Goal: Task Accomplishment & Management: Use online tool/utility

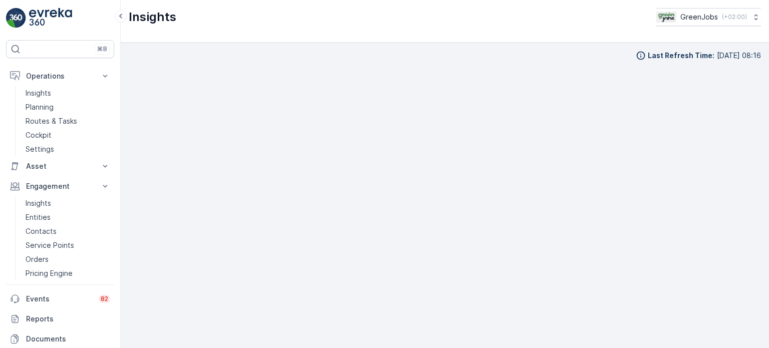
scroll to position [8, 0]
drag, startPoint x: 48, startPoint y: 123, endPoint x: 52, endPoint y: 120, distance: 5.3
click at [48, 123] on p "Routes & Tasks" at bounding box center [52, 121] width 52 height 10
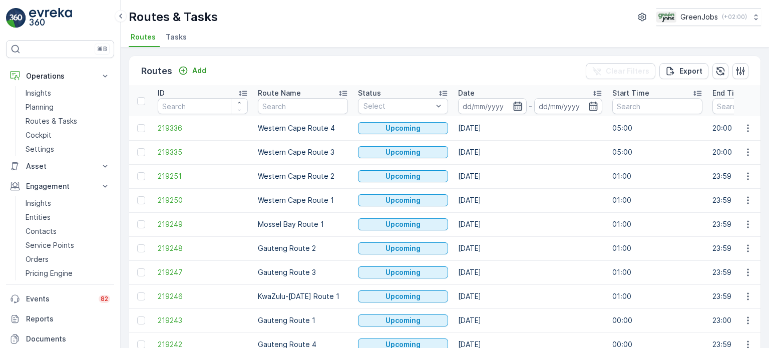
click at [521, 104] on icon "button" at bounding box center [517, 106] width 10 height 10
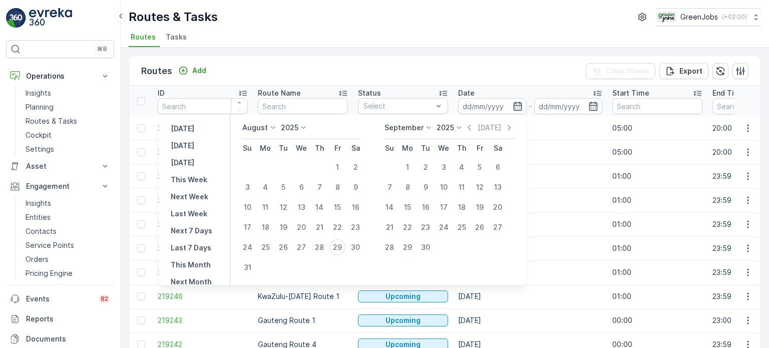
click at [322, 248] on div "28" at bounding box center [319, 247] width 16 height 16
type input "[DATE]"
click at [322, 248] on div "28" at bounding box center [319, 247] width 16 height 16
type input "[DATE]"
click at [322, 248] on div "28" at bounding box center [319, 247] width 16 height 16
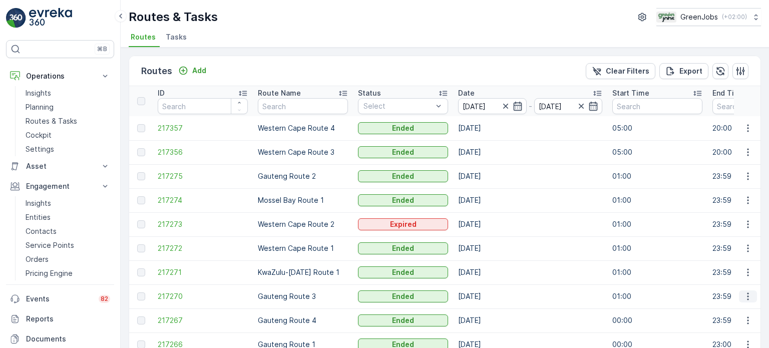
click at [745, 301] on button "button" at bounding box center [748, 296] width 18 height 12
click at [722, 308] on span "See More Details" at bounding box center [724, 311] width 58 height 10
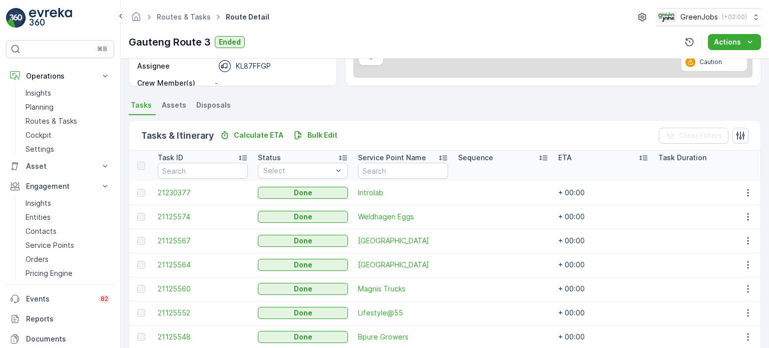
scroll to position [200, 0]
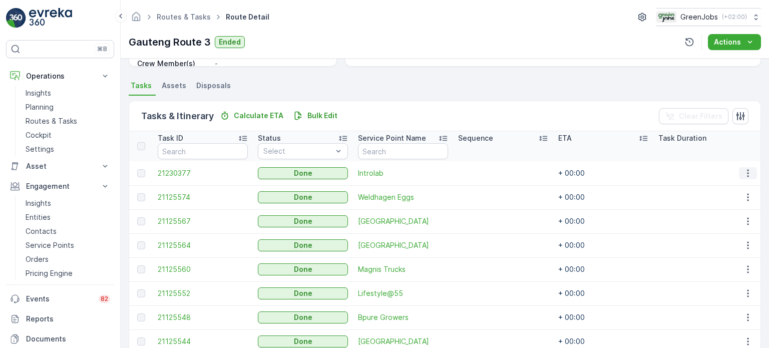
click at [744, 174] on icon "button" at bounding box center [748, 173] width 10 height 10
click at [734, 187] on span "See More Details" at bounding box center [736, 187] width 58 height 10
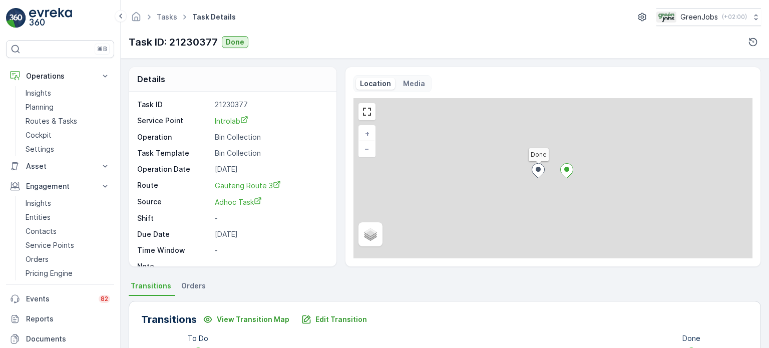
scroll to position [200, 0]
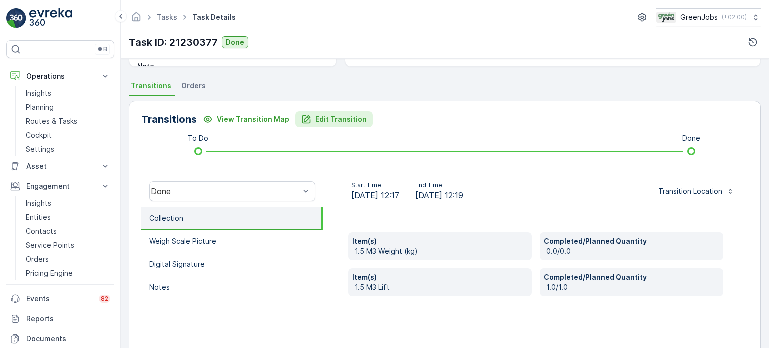
click at [323, 120] on p "Edit Transition" at bounding box center [341, 119] width 52 height 10
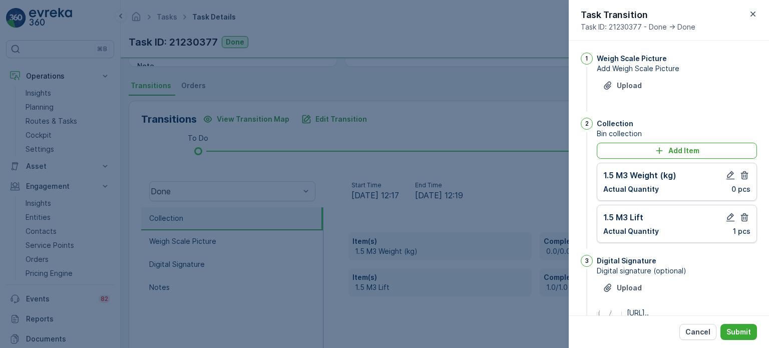
scroll to position [131, 0]
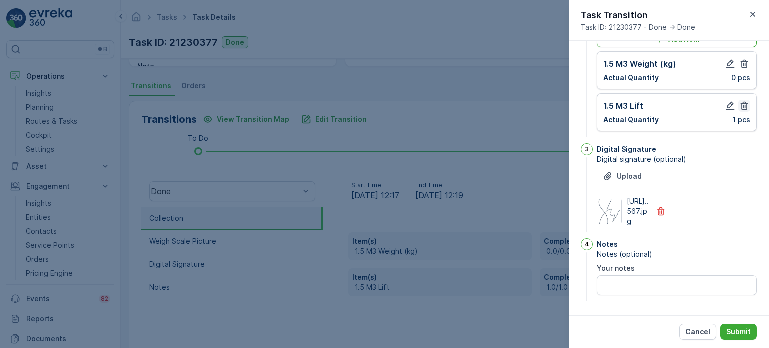
click at [744, 102] on icon "button" at bounding box center [745, 106] width 8 height 9
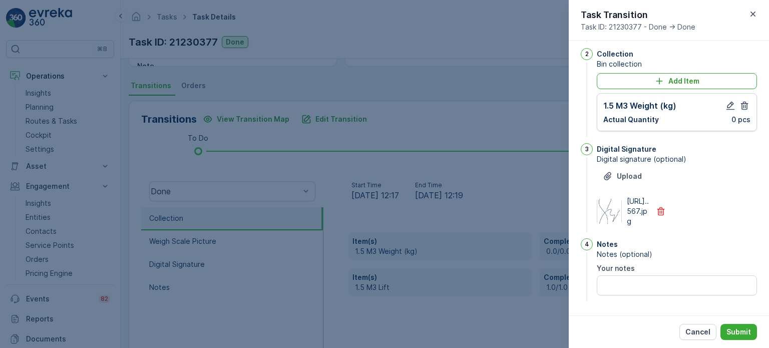
click at [735, 100] on div "1.5 M3 Weight (kg) Actual Quantity 0 pcs" at bounding box center [676, 112] width 147 height 25
drag, startPoint x: 741, startPoint y: 87, endPoint x: 714, endPoint y: 80, distance: 28.5
click at [741, 101] on icon "button" at bounding box center [744, 106] width 10 height 10
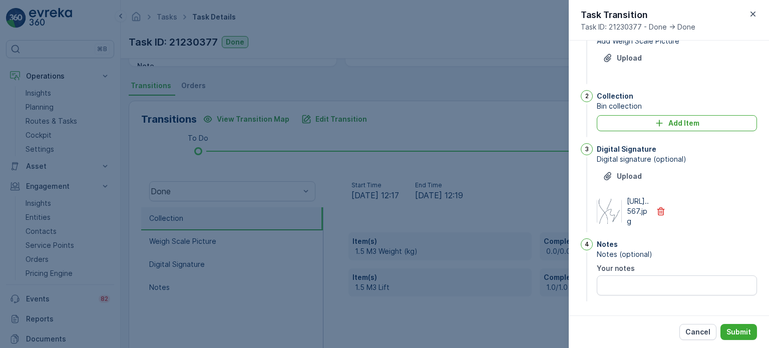
scroll to position [47, 0]
click at [676, 118] on p "Add Item" at bounding box center [683, 123] width 31 height 10
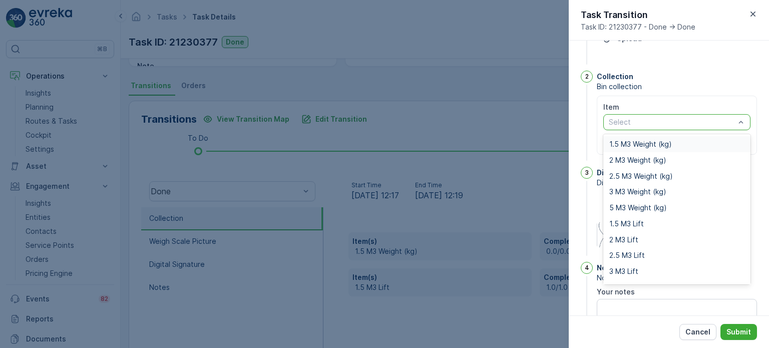
click at [628, 124] on div at bounding box center [671, 122] width 128 height 8
click at [620, 162] on span "2 M3 Weight (kg)" at bounding box center [637, 160] width 57 height 8
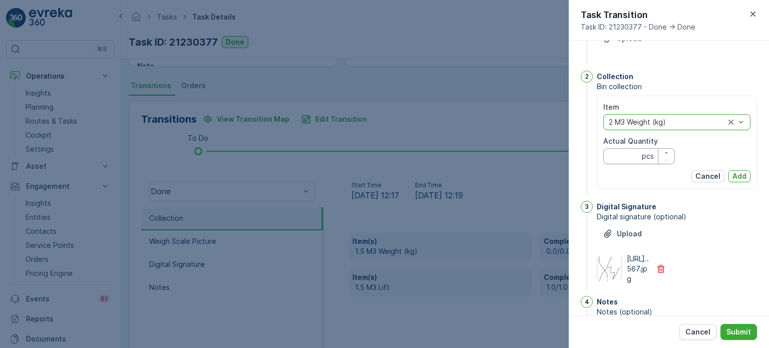
click at [621, 158] on Quantity "Actual Quantity" at bounding box center [639, 156] width 72 height 16
type Quantity "0"
click at [743, 171] on p "Add" at bounding box center [739, 176] width 14 height 10
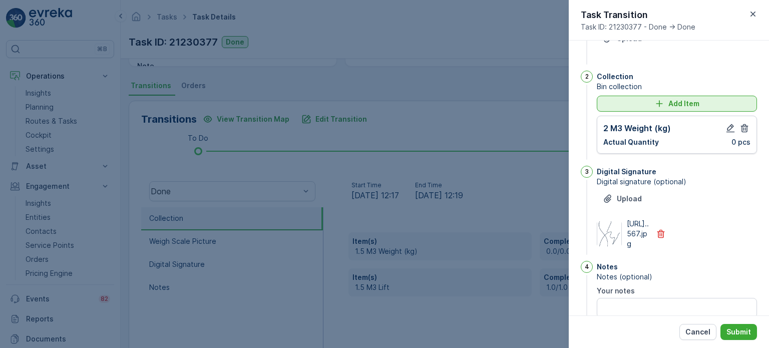
click at [689, 102] on p "Add Item" at bounding box center [683, 104] width 31 height 10
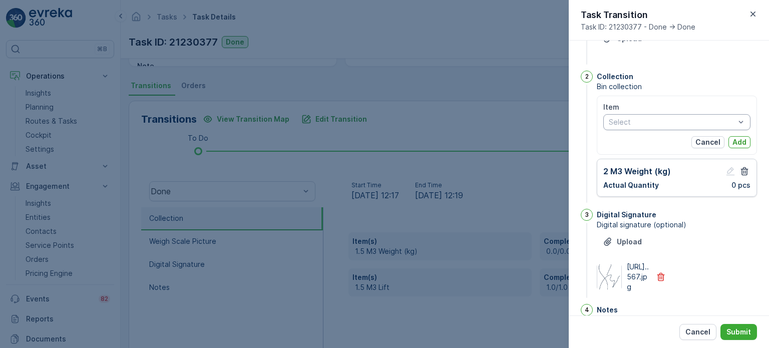
click at [676, 124] on div at bounding box center [671, 122] width 128 height 8
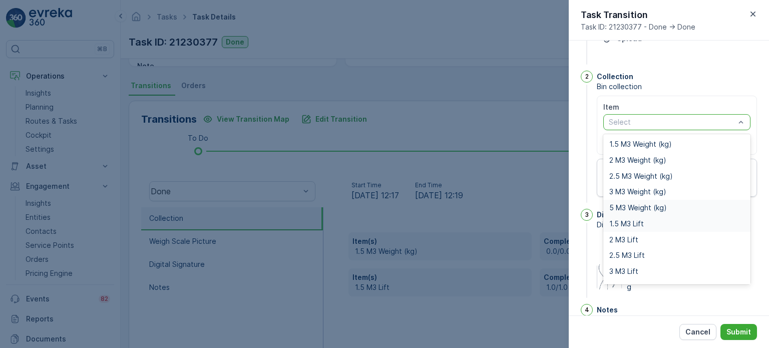
scroll to position [13, 0]
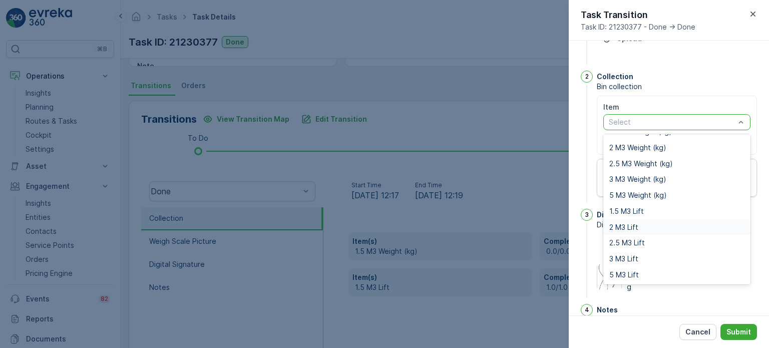
click at [626, 228] on span "2 M3 Lift" at bounding box center [623, 227] width 29 height 8
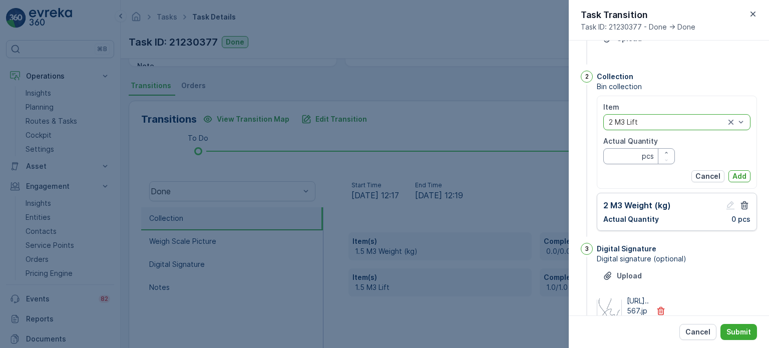
click at [620, 159] on Quantity "Actual Quantity" at bounding box center [639, 156] width 72 height 16
type Quantity "1"
drag, startPoint x: 743, startPoint y: 176, endPoint x: 746, endPoint y: 198, distance: 22.2
click at [743, 176] on p "Add" at bounding box center [739, 176] width 14 height 10
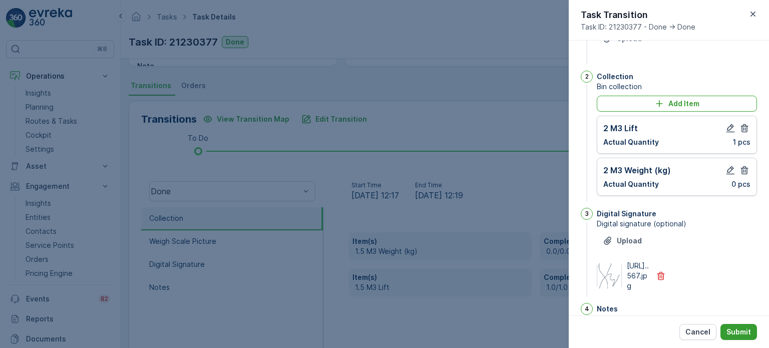
click at [743, 332] on p "Submit" at bounding box center [738, 332] width 25 height 10
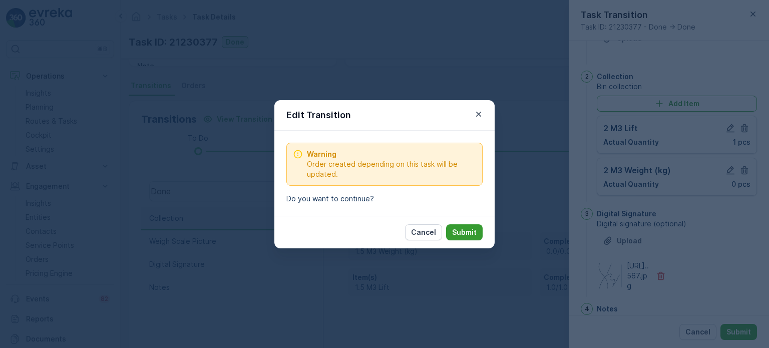
click at [471, 229] on p "Submit" at bounding box center [464, 232] width 25 height 10
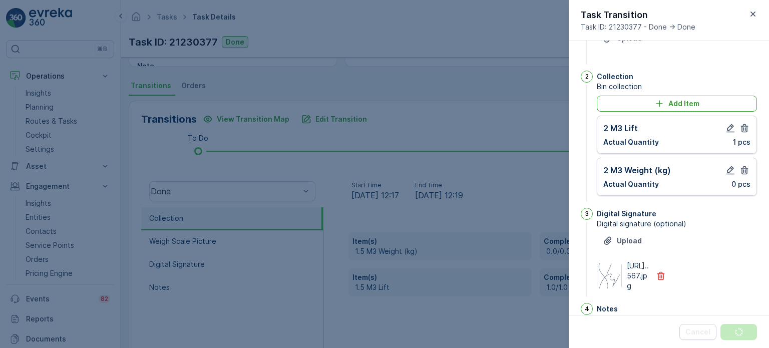
scroll to position [0, 0]
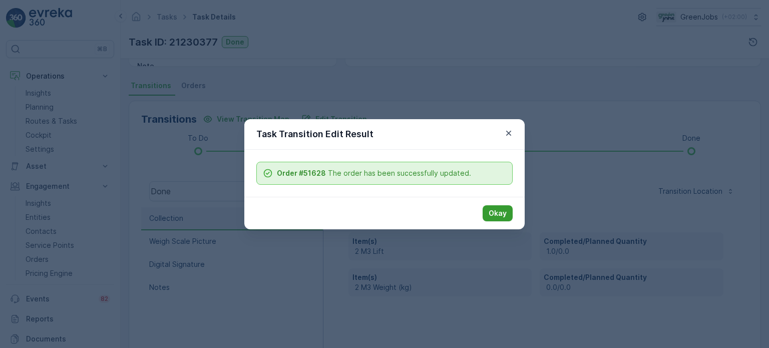
click at [493, 209] on p "Okay" at bounding box center [497, 213] width 18 height 10
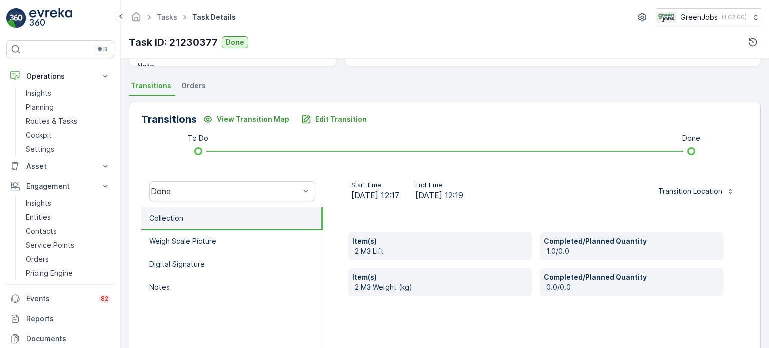
click at [201, 86] on span "Orders" at bounding box center [193, 86] width 25 height 10
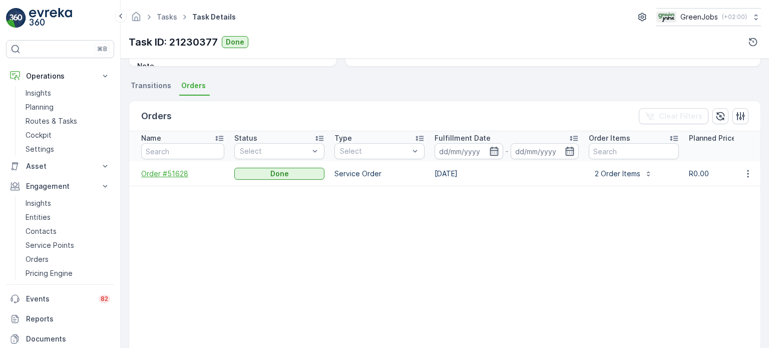
click at [168, 170] on span "Order #51628" at bounding box center [182, 174] width 83 height 10
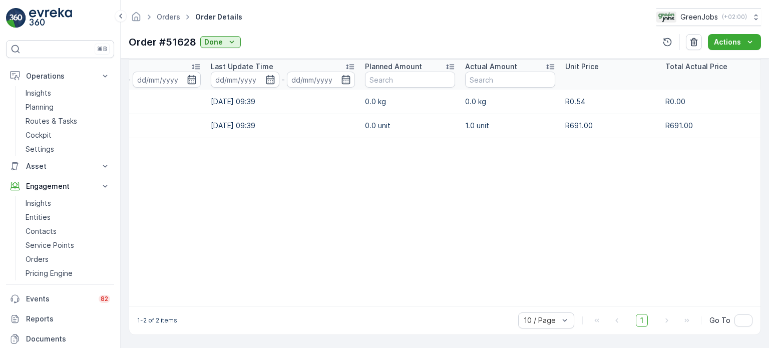
scroll to position [0, 182]
click at [46, 201] on p "Insights" at bounding box center [39, 203] width 26 height 10
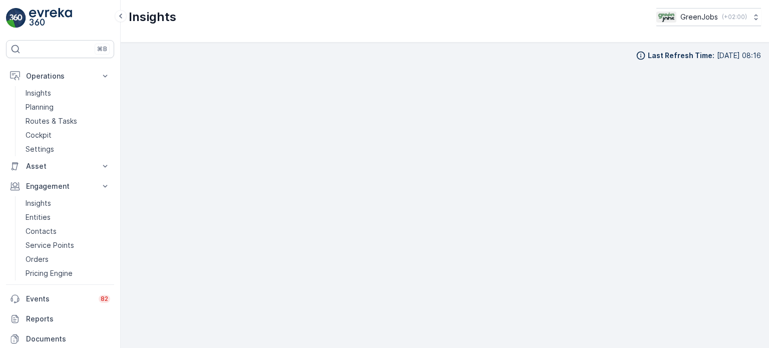
scroll to position [8, 0]
click at [44, 118] on p "Routes & Tasks" at bounding box center [52, 121] width 52 height 10
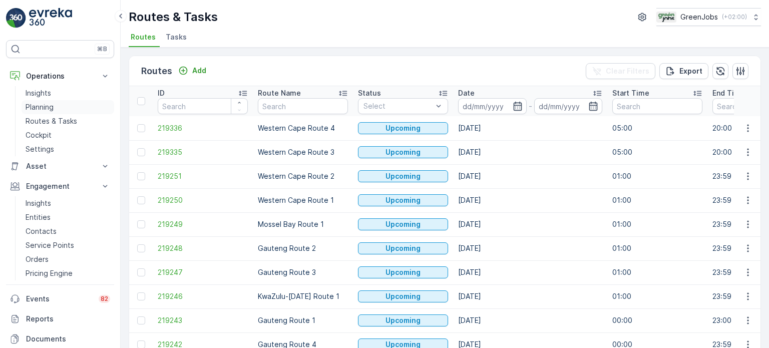
click at [43, 104] on p "Planning" at bounding box center [40, 107] width 28 height 10
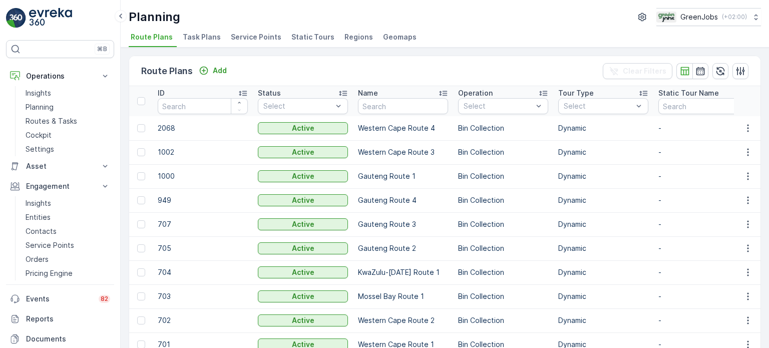
click at [245, 38] on span "Service Points" at bounding box center [256, 37] width 51 height 10
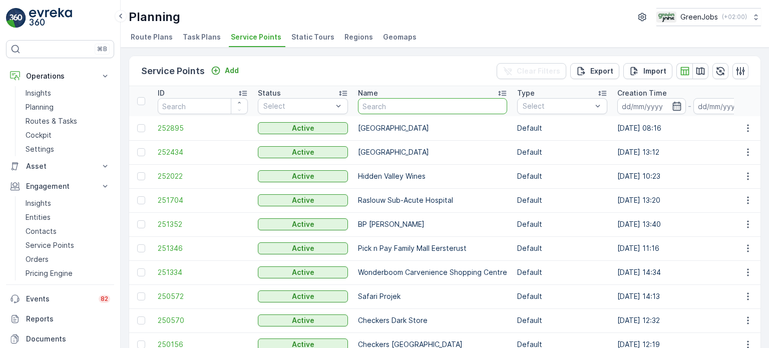
click at [388, 106] on input "text" at bounding box center [432, 106] width 149 height 16
type input "protea"
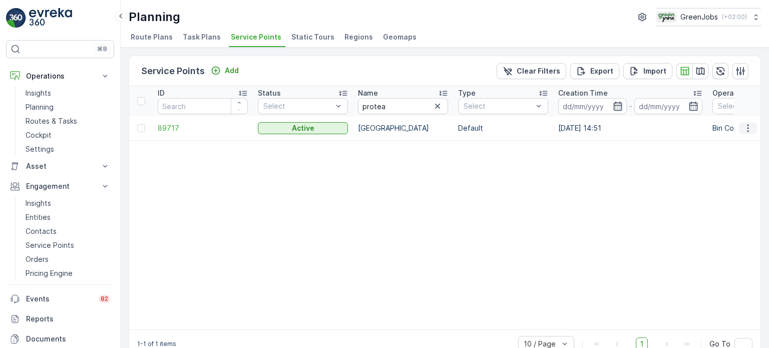
click at [749, 130] on icon "button" at bounding box center [748, 128] width 10 height 10
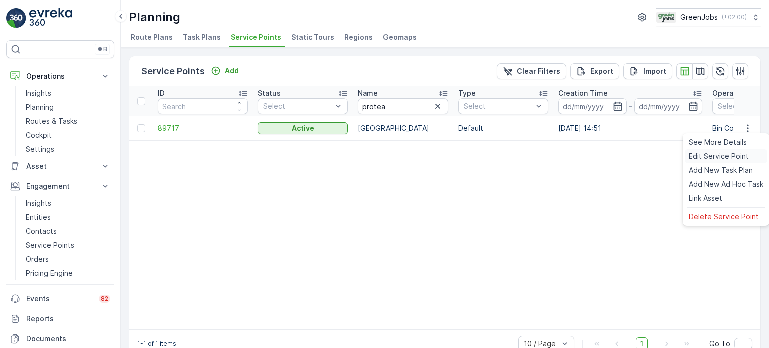
click at [703, 159] on span "Edit Service Point" at bounding box center [719, 156] width 60 height 10
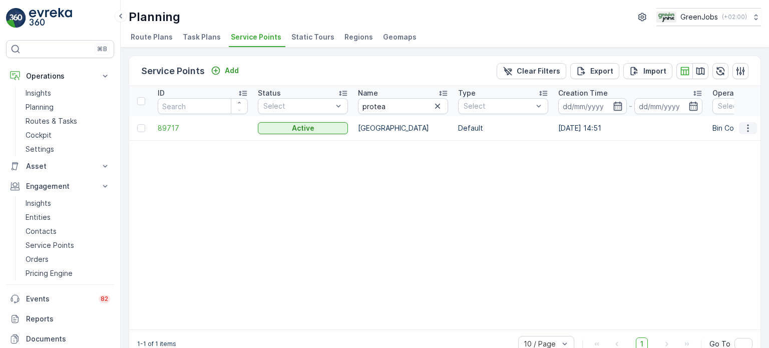
click at [747, 123] on icon "button" at bounding box center [748, 128] width 10 height 10
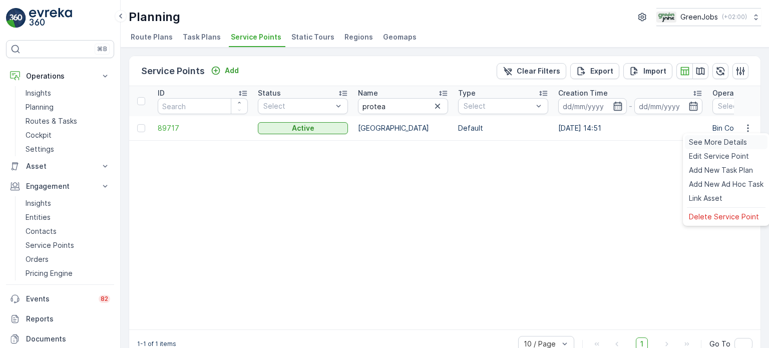
click at [729, 143] on span "See More Details" at bounding box center [718, 142] width 58 height 10
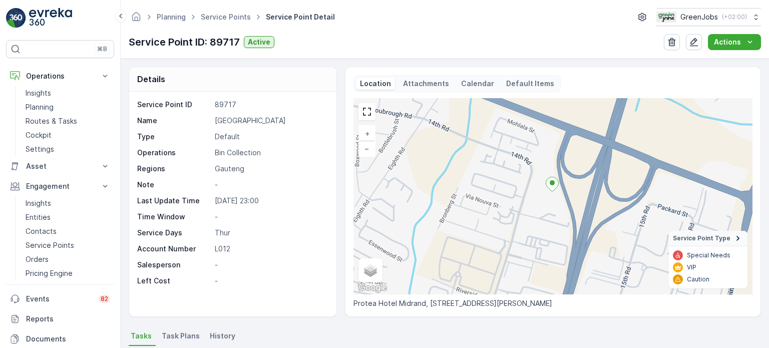
scroll to position [150, 0]
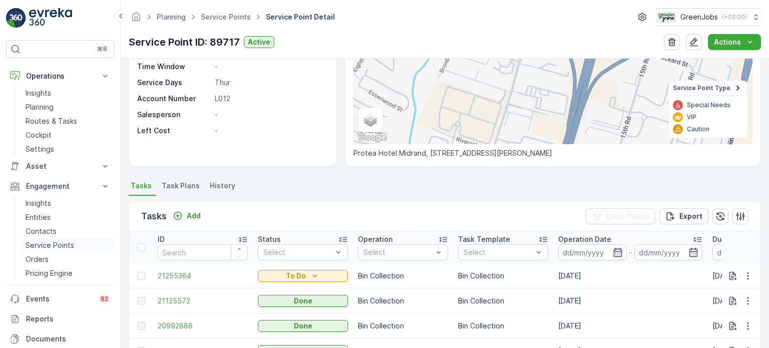
click at [50, 242] on p "Service Points" at bounding box center [50, 245] width 49 height 10
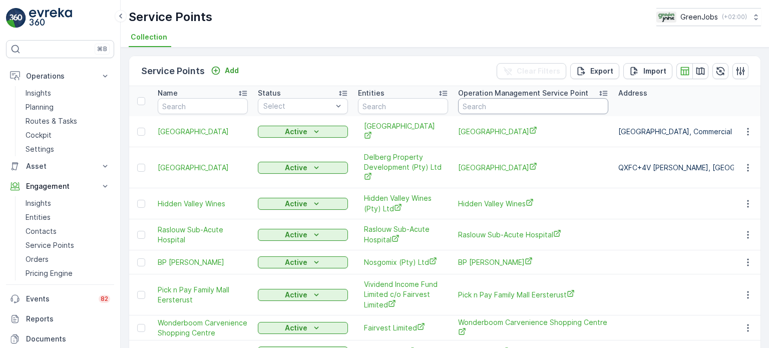
click at [492, 100] on input "text" at bounding box center [533, 106] width 150 height 16
type input "protea"
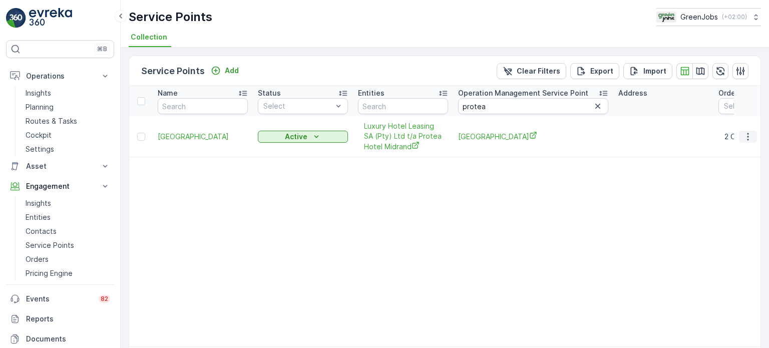
click at [748, 133] on icon "button" at bounding box center [748, 137] width 10 height 10
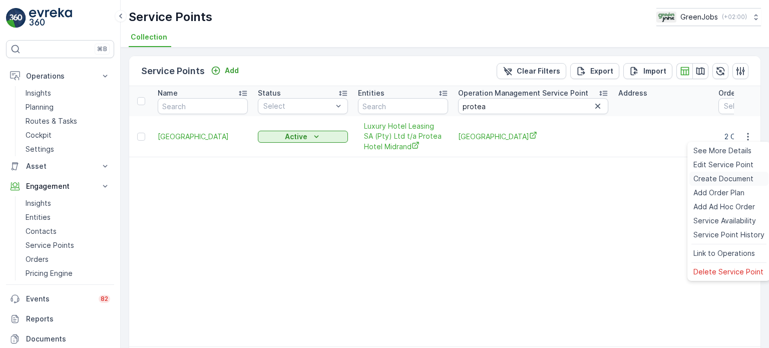
click at [718, 180] on span "Create Document" at bounding box center [723, 179] width 60 height 10
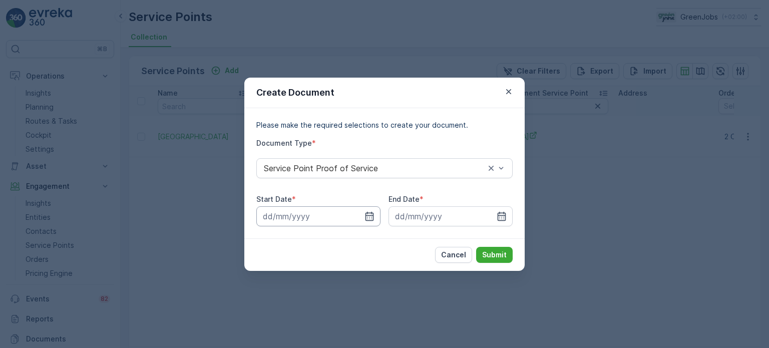
click at [377, 213] on input at bounding box center [318, 216] width 124 height 20
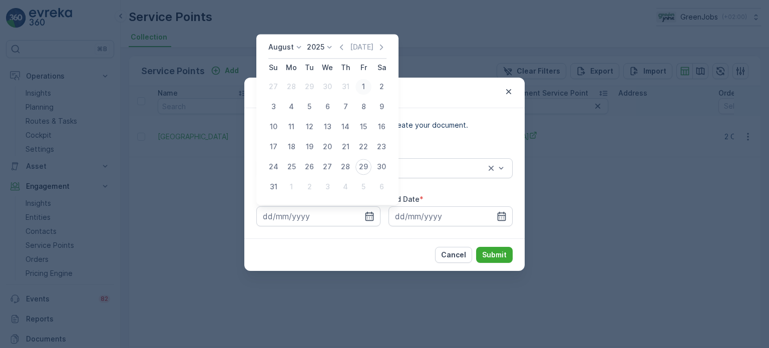
click at [362, 86] on div "1" at bounding box center [363, 87] width 16 height 16
type input "[DATE]"
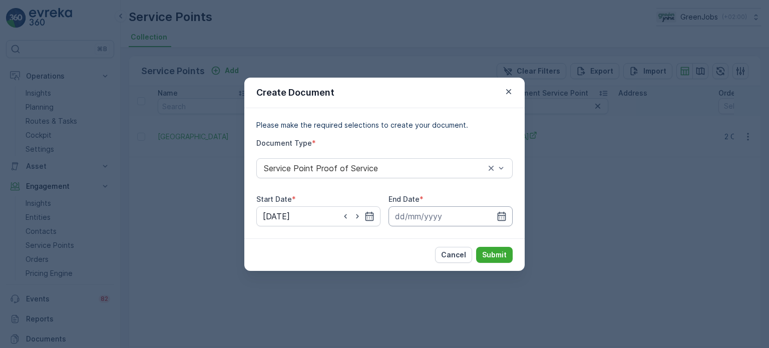
click at [496, 213] on input at bounding box center [450, 216] width 124 height 20
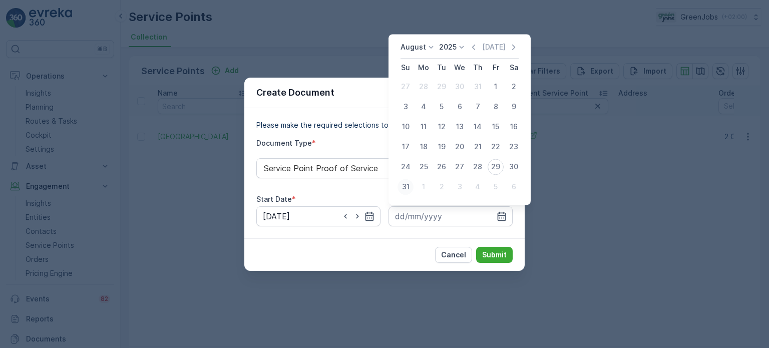
click at [408, 186] on div "31" at bounding box center [405, 187] width 16 height 16
type input "[DATE]"
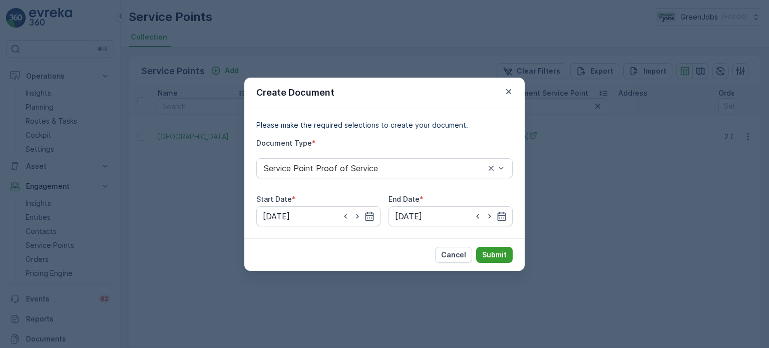
click at [493, 256] on p "Submit" at bounding box center [494, 255] width 25 height 10
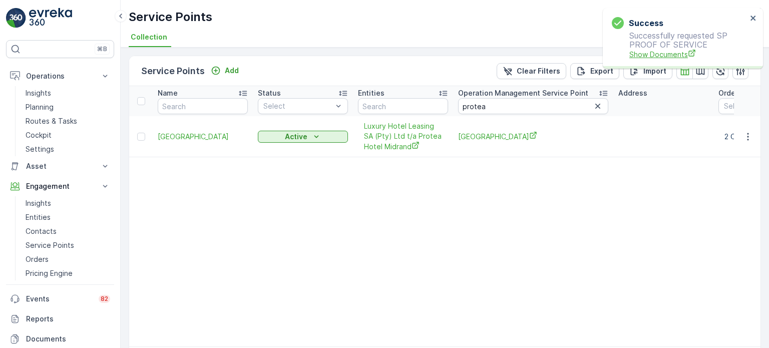
click at [663, 53] on span "Show Documents" at bounding box center [688, 54] width 118 height 11
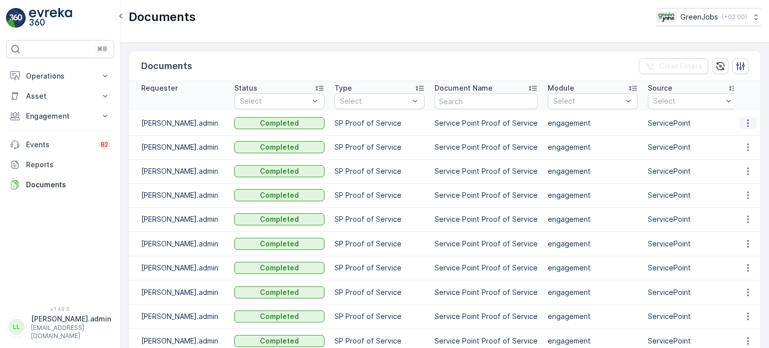
click at [743, 117] on button "button" at bounding box center [748, 123] width 18 height 12
click at [743, 136] on span "See Details" at bounding box center [745, 138] width 39 height 10
